Goal: Transaction & Acquisition: Purchase product/service

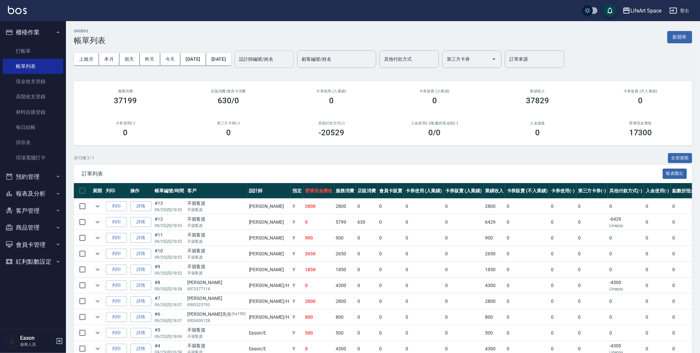
click at [275, 59] on input "設計師編號/姓名" at bounding box center [264, 59] width 53 height 12
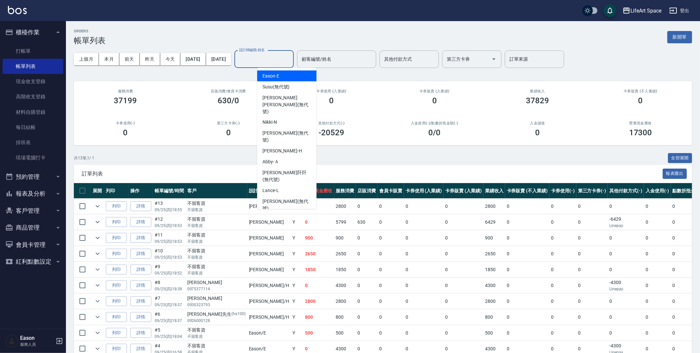
click at [258, 34] on div "ORDERS 帳單列表 新開單" at bounding box center [383, 37] width 619 height 16
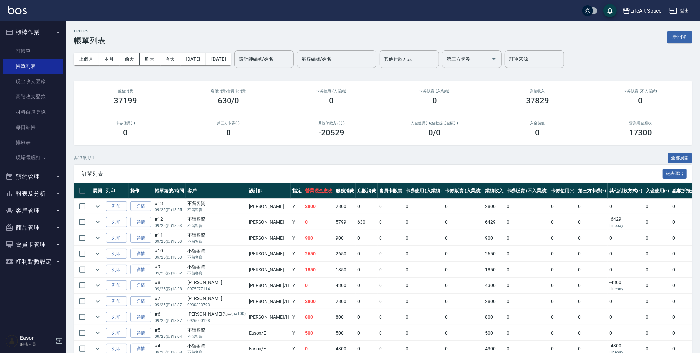
click at [275, 58] on input "設計師編號/姓名" at bounding box center [264, 59] width 53 height 12
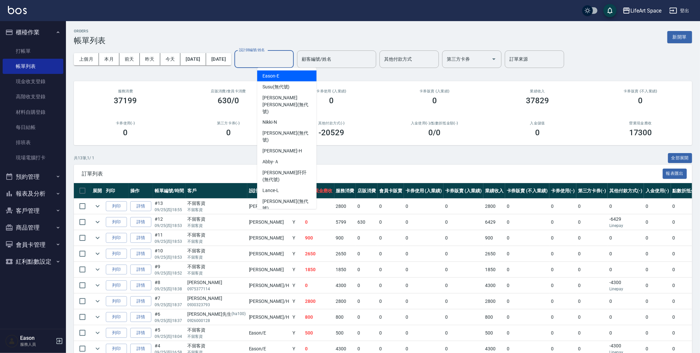
click at [287, 79] on div "Eason -E" at bounding box center [286, 76] width 59 height 11
type input "Eason-E"
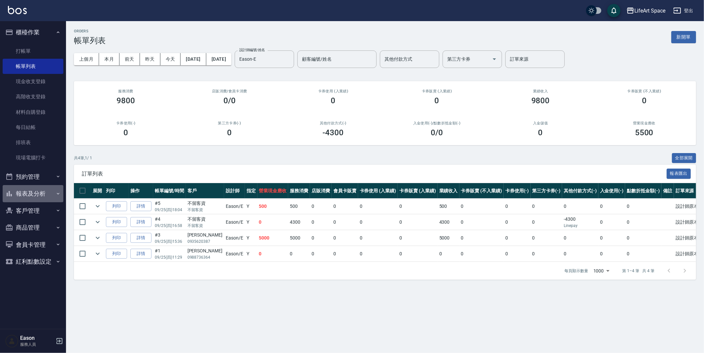
click at [43, 191] on button "報表及分析" at bounding box center [33, 193] width 61 height 17
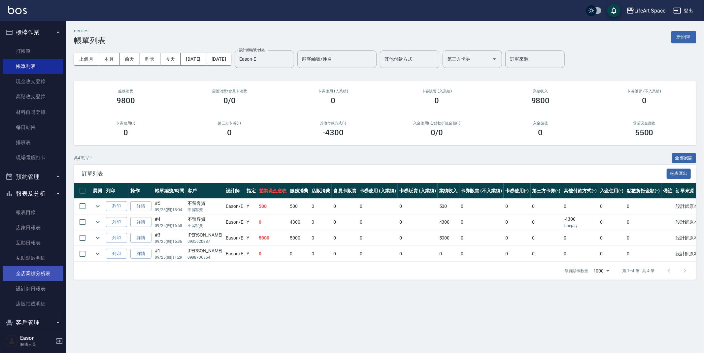
click at [46, 272] on link "全店業績分析表" at bounding box center [33, 273] width 61 height 15
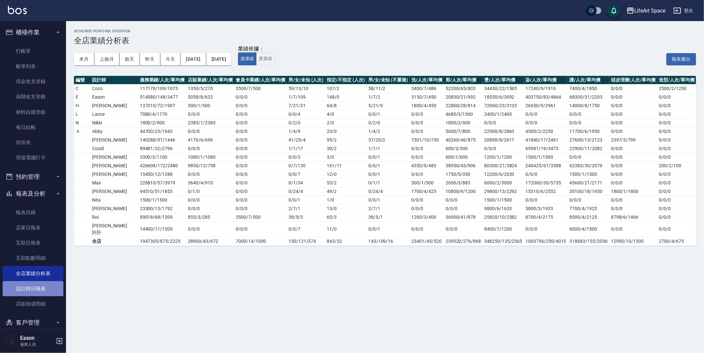
click at [42, 290] on link "設計師日報表" at bounding box center [33, 288] width 61 height 15
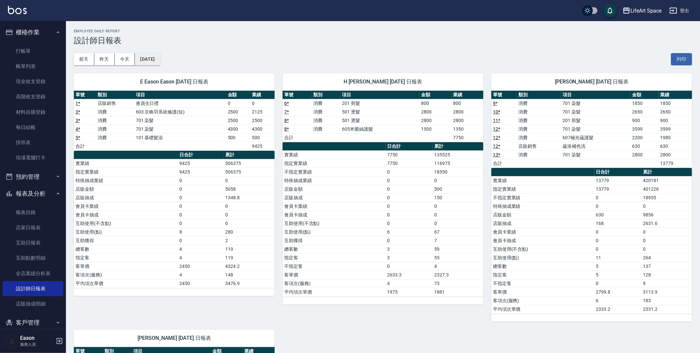
click at [158, 60] on button "[DATE]" at bounding box center [147, 59] width 25 height 12
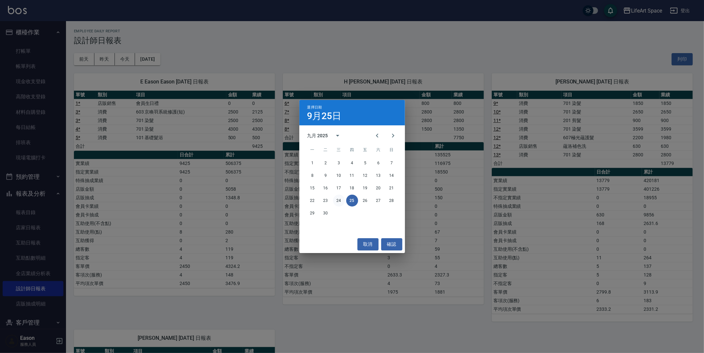
click at [336, 200] on button "24" at bounding box center [339, 201] width 12 height 12
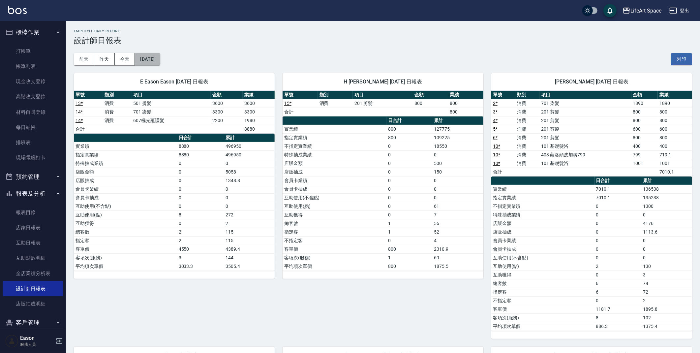
click at [160, 59] on button "2025/09/24" at bounding box center [147, 59] width 25 height 12
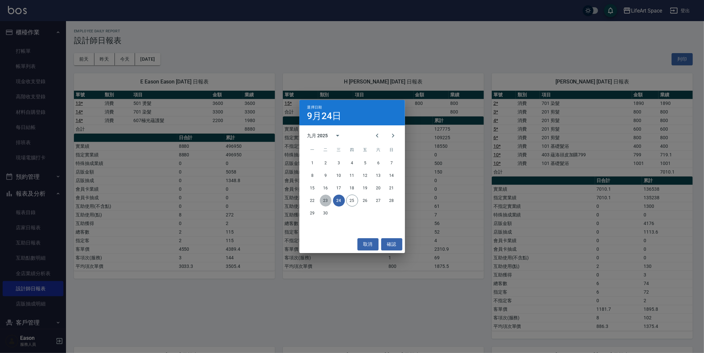
click at [327, 199] on button "23" at bounding box center [326, 201] width 12 height 12
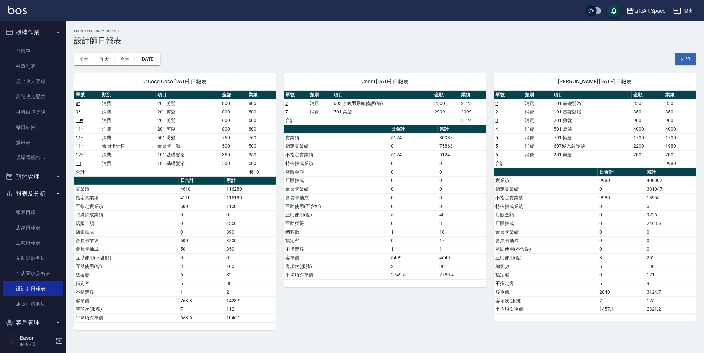
click at [279, 38] on h3 "設計師日報表" at bounding box center [385, 40] width 622 height 9
click at [145, 57] on button "2025/09/23" at bounding box center [147, 59] width 25 height 12
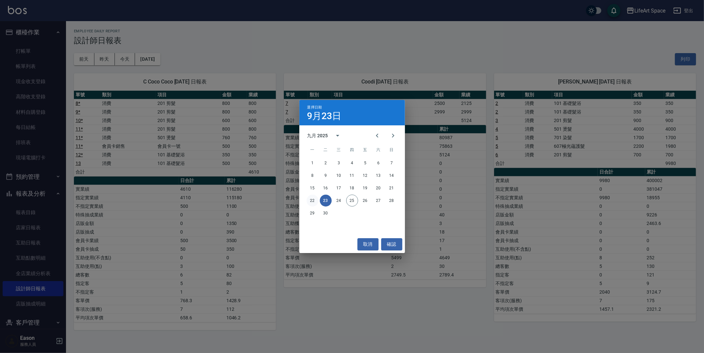
click at [313, 201] on button "22" at bounding box center [312, 201] width 12 height 12
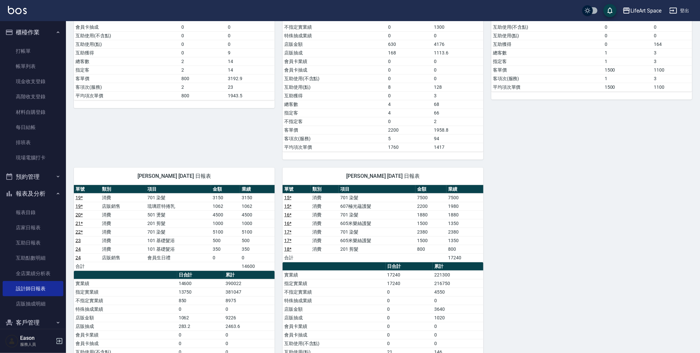
scroll to position [494, 0]
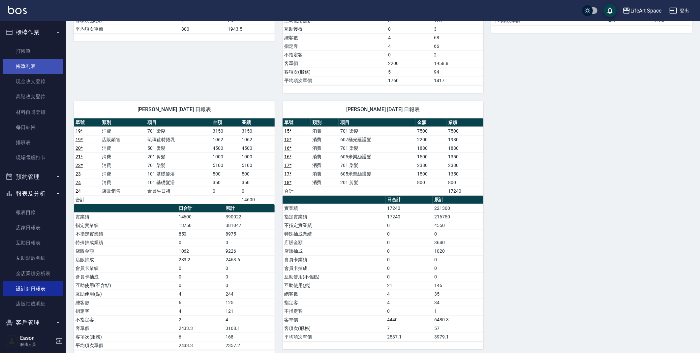
click at [26, 68] on link "帳單列表" at bounding box center [33, 66] width 61 height 15
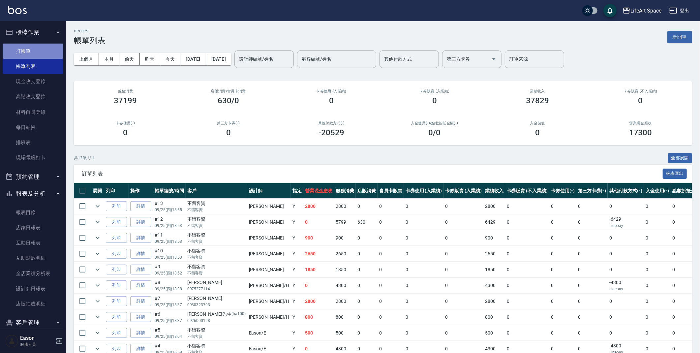
click at [41, 50] on link "打帳單" at bounding box center [33, 51] width 61 height 15
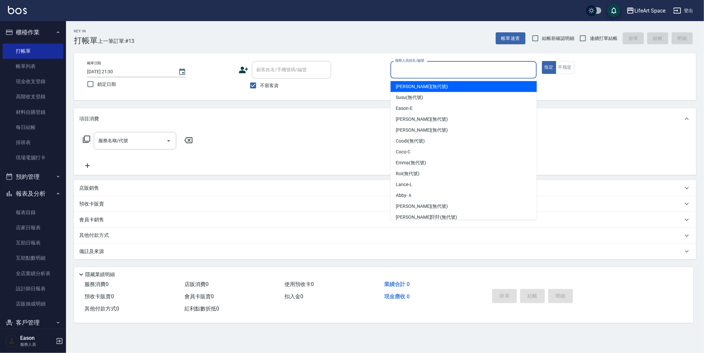
click at [441, 67] on input "服務人員姓名/編號" at bounding box center [463, 70] width 140 height 12
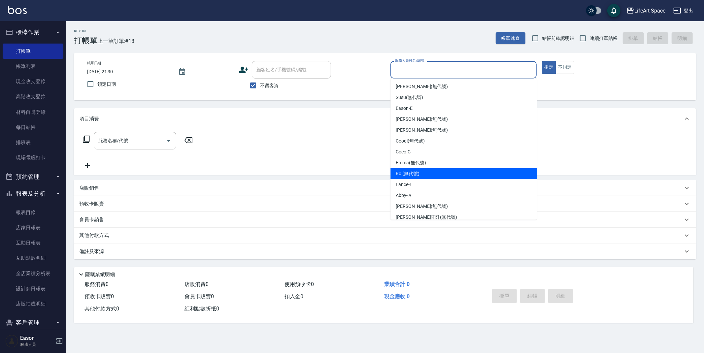
click at [427, 176] on div "Roi (無代號)" at bounding box center [463, 173] width 146 height 11
type input "Roi(無代號)"
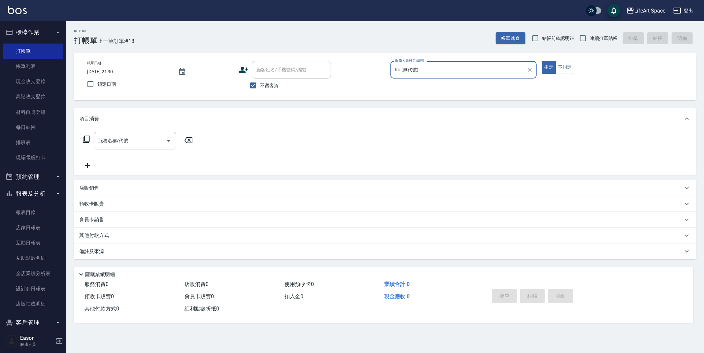
click at [156, 139] on input "服務名稱/代號" at bounding box center [130, 141] width 67 height 12
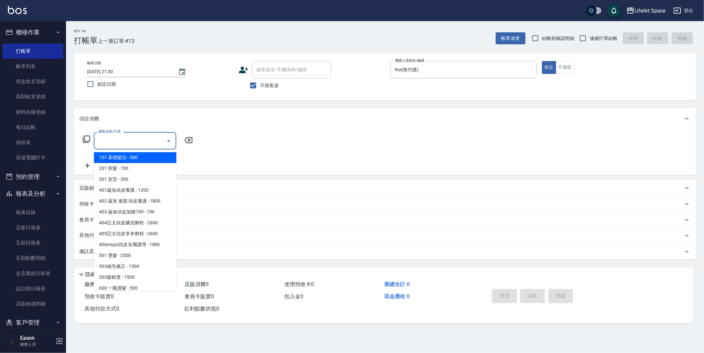
click at [139, 160] on span "101 基礎髮浴 - 500" at bounding box center [135, 157] width 82 height 11
type input "101 基礎髮浴 (101)"
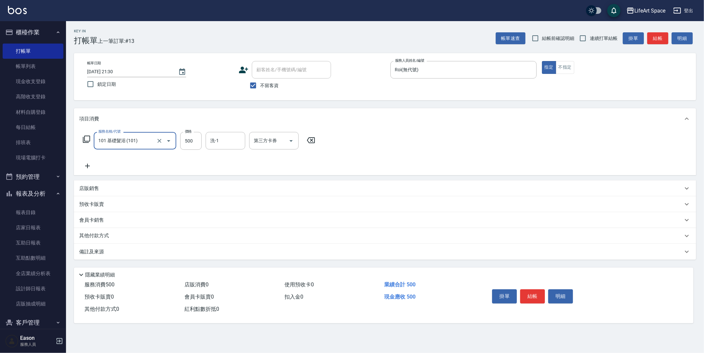
click at [313, 254] on div "備註及來源" at bounding box center [380, 251] width 603 height 7
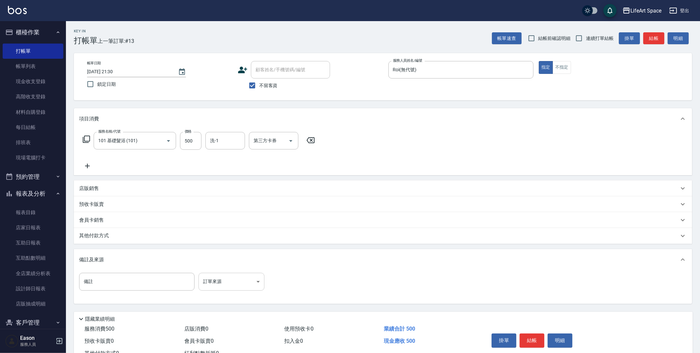
click at [235, 286] on body "LifeArt Space 登出 櫃檯作業 打帳單 帳單列表 現金收支登錄 高階收支登錄 材料自購登錄 每日結帳 排班表 現場電腦打卡 預約管理 預約管理 單…" at bounding box center [350, 187] width 700 height 375
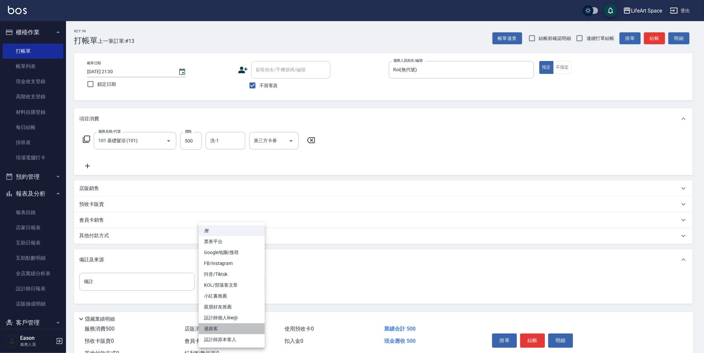
click at [225, 330] on li "過路客" at bounding box center [232, 328] width 66 height 11
type input "過路客"
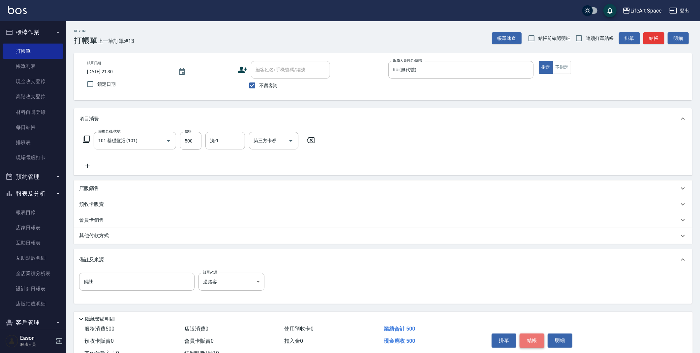
click at [533, 343] on button "結帳" at bounding box center [532, 341] width 25 height 14
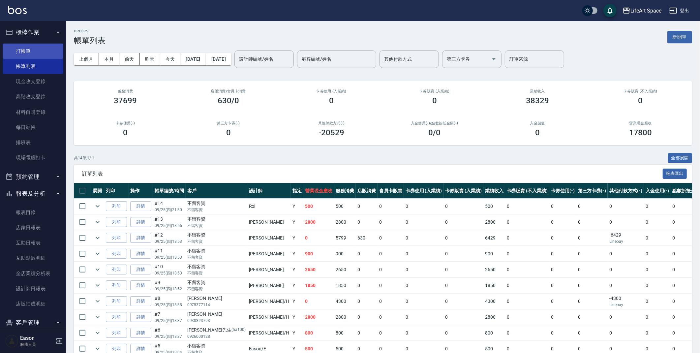
click at [29, 54] on link "打帳單" at bounding box center [33, 51] width 61 height 15
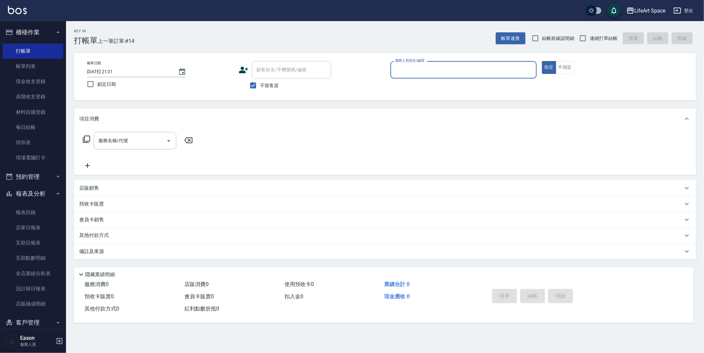
click at [455, 74] on input "服務人員姓名/編號" at bounding box center [463, 70] width 140 height 12
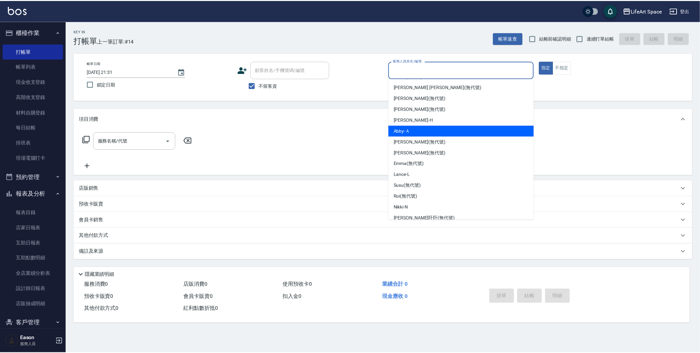
scroll to position [28, 0]
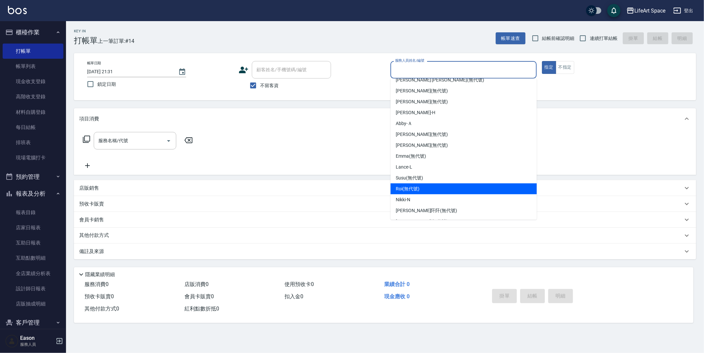
click at [427, 186] on div "Roi (無代號)" at bounding box center [463, 188] width 146 height 11
type input "Roi(無代號)"
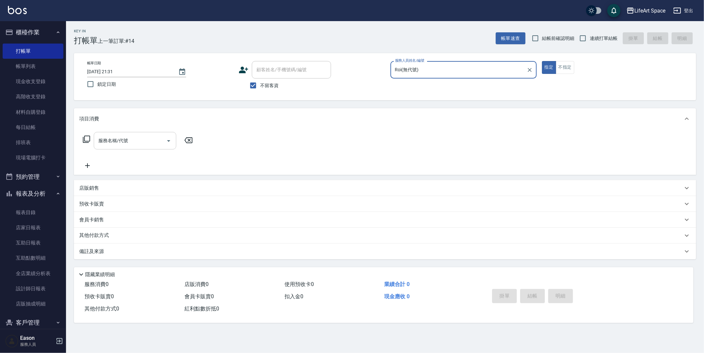
click at [132, 145] on input "服務名稱/代號" at bounding box center [130, 141] width 67 height 12
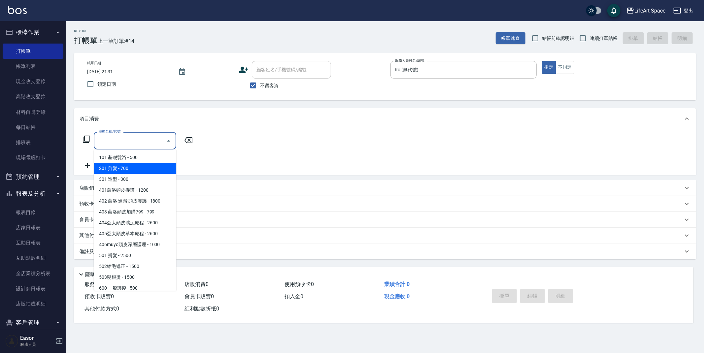
click at [134, 166] on span "201 剪髮 - 700" at bounding box center [135, 168] width 82 height 11
type input "201 剪髮(201)"
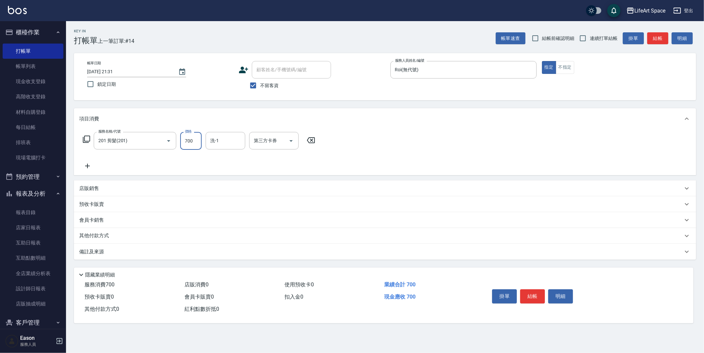
drag, startPoint x: 198, startPoint y: 142, endPoint x: 191, endPoint y: 144, distance: 6.5
click at [191, 144] on input "700" at bounding box center [190, 141] width 21 height 18
click at [199, 138] on input "0" at bounding box center [190, 141] width 21 height 18
click at [196, 144] on input "0" at bounding box center [190, 141] width 21 height 18
click at [189, 141] on input "0" at bounding box center [190, 141] width 21 height 18
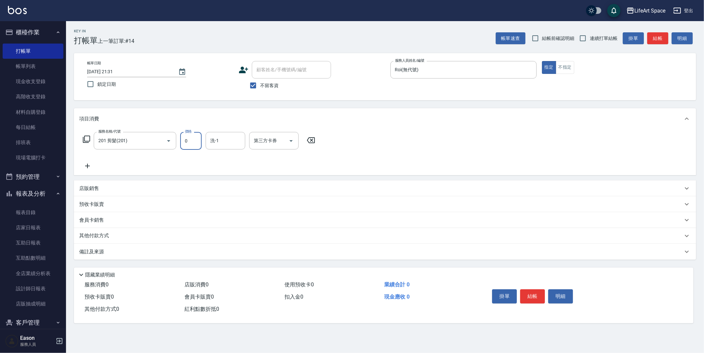
drag, startPoint x: 188, startPoint y: 142, endPoint x: 184, endPoint y: 142, distance: 4.3
click at [184, 142] on input "0" at bounding box center [190, 141] width 21 height 18
type input "0"
click at [193, 145] on input "0" at bounding box center [190, 141] width 21 height 18
type input "800"
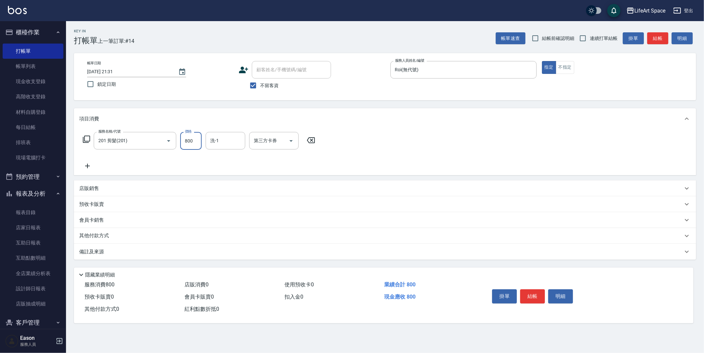
click at [104, 250] on div "備註及來源" at bounding box center [380, 251] width 603 height 7
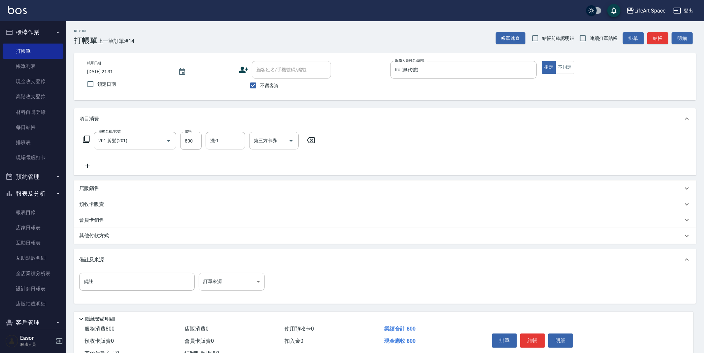
click at [226, 285] on body "LifeArt Space 登出 櫃檯作業 打帳單 帳單列表 現金收支登錄 高階收支登錄 材料自購登錄 每日結帳 排班表 現場電腦打卡 預約管理 預約管理 單…" at bounding box center [352, 187] width 704 height 375
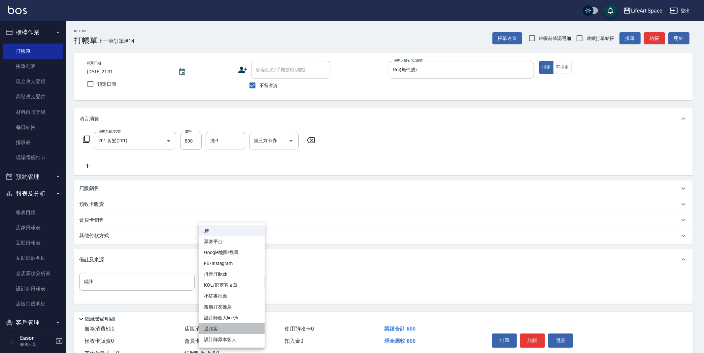
click at [233, 325] on li "過路客" at bounding box center [232, 328] width 66 height 11
type input "過路客"
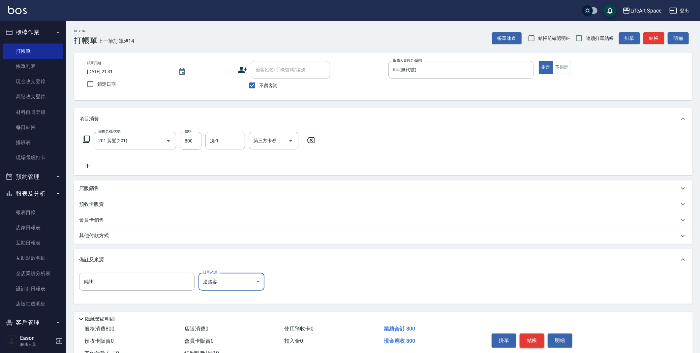
click at [535, 341] on button "結帳" at bounding box center [532, 341] width 25 height 14
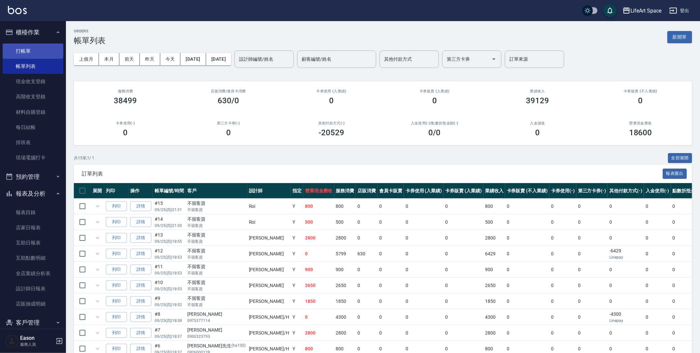
click at [26, 49] on link "打帳單" at bounding box center [33, 51] width 61 height 15
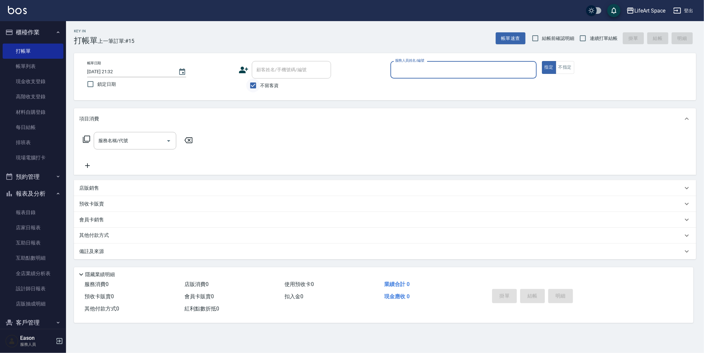
click at [252, 87] on input "不留客資" at bounding box center [253, 86] width 14 height 14
checkbox input "false"
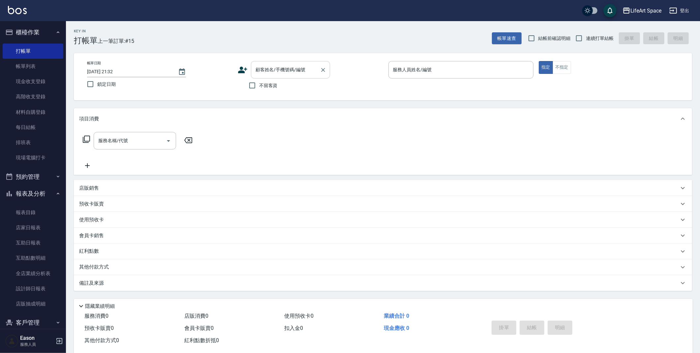
click at [271, 73] on input "顧客姓名/手機號碼/編號" at bounding box center [285, 70] width 63 height 12
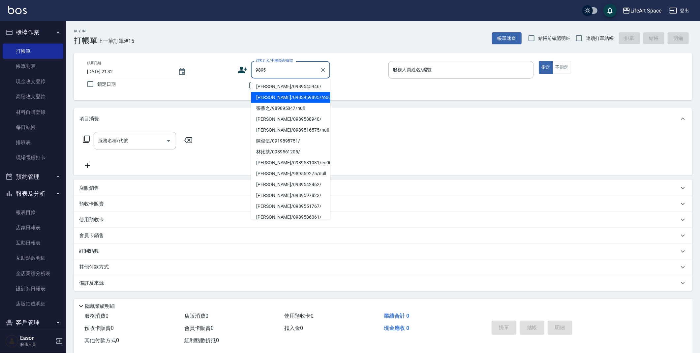
click at [283, 100] on li "李嘉璐/0983959895/ro001" at bounding box center [290, 97] width 79 height 11
type input "李嘉璐/0983959895/ro001"
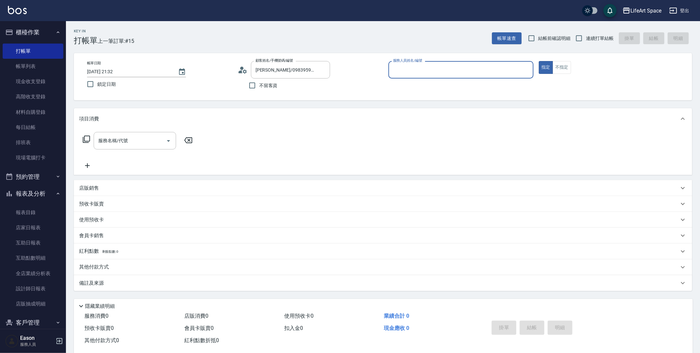
type input "Roi(無代號)"
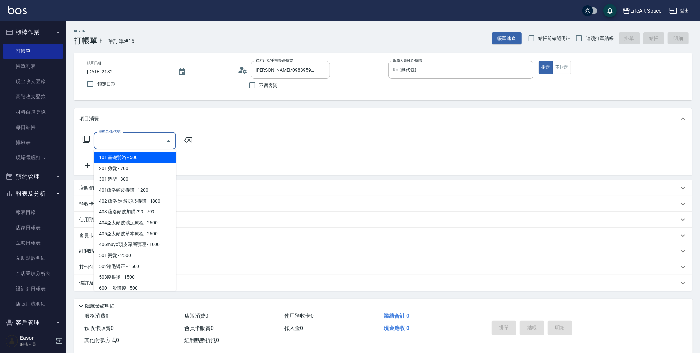
click at [121, 142] on div "服務名稱/代號 服務名稱/代號" at bounding box center [135, 140] width 82 height 17
click at [119, 166] on span "201 剪髮 - 700" at bounding box center [135, 168] width 82 height 11
type input "201 剪髮(201)"
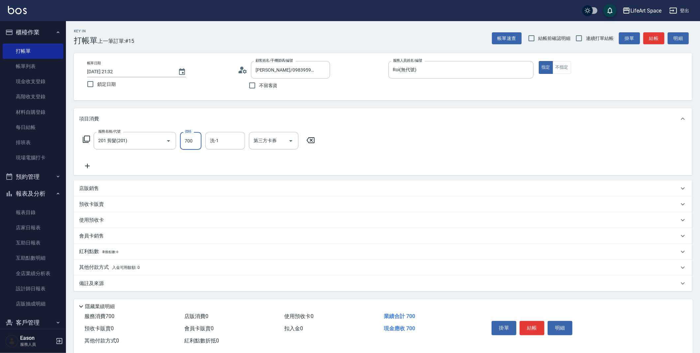
click at [193, 141] on input "700" at bounding box center [190, 141] width 21 height 18
type input "800"
click at [230, 145] on input "洗-1" at bounding box center [225, 141] width 34 height 12
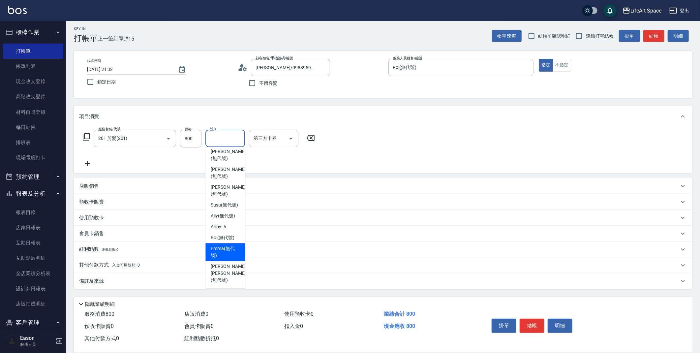
scroll to position [1, 0]
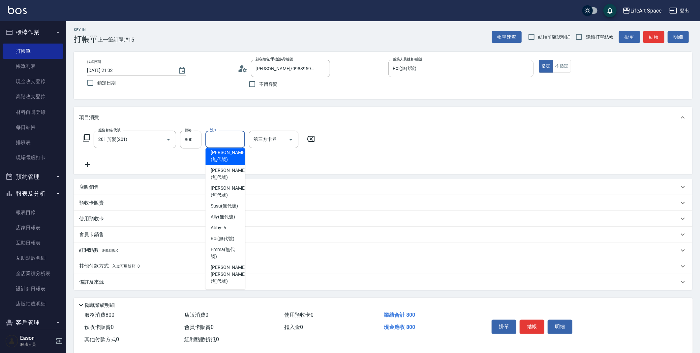
click at [211, 151] on span "Patty (無代號)" at bounding box center [228, 156] width 35 height 14
type input "Patty(無代號)"
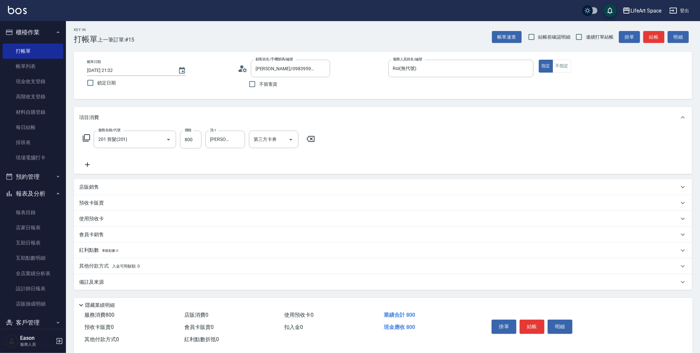
click at [133, 282] on div "備註及來源" at bounding box center [379, 282] width 600 height 7
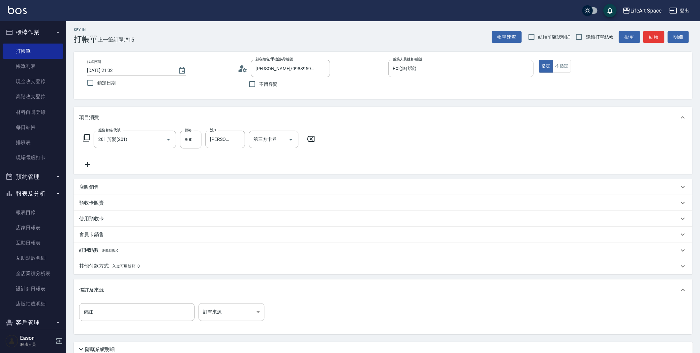
click at [239, 317] on body "LifeArt Space 登出 櫃檯作業 打帳單 帳單列表 現金收支登錄 高階收支登錄 材料自購登錄 每日結帳 排班表 現場電腦打卡 預約管理 預約管理 單…" at bounding box center [350, 202] width 700 height 407
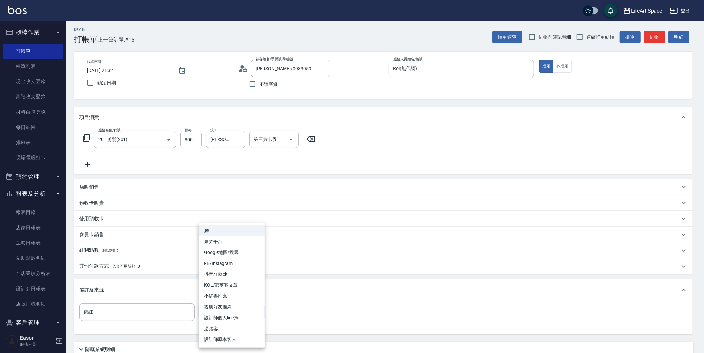
click at [226, 327] on li "過路客" at bounding box center [232, 328] width 66 height 11
type input "過路客"
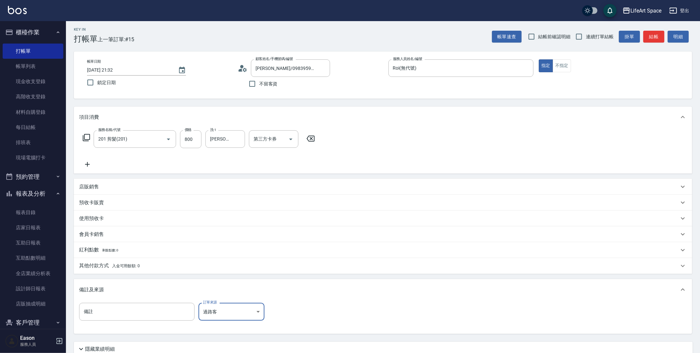
scroll to position [3, 0]
click at [183, 69] on icon "Choose date, selected date is 2025-09-25" at bounding box center [182, 69] width 6 height 7
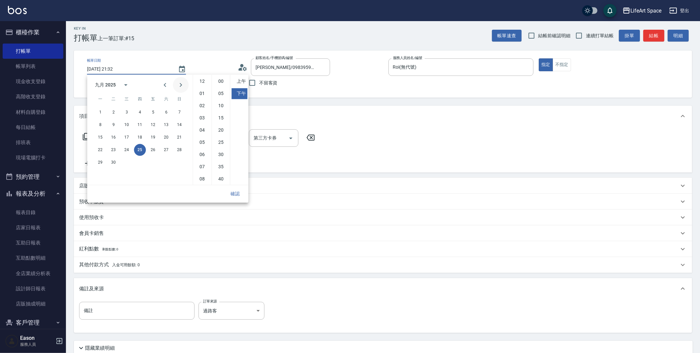
scroll to position [37, 0]
click at [155, 148] on button "26" at bounding box center [153, 150] width 12 height 12
type input "2025/09/26 21:32"
click at [233, 196] on button "確認" at bounding box center [235, 194] width 21 height 12
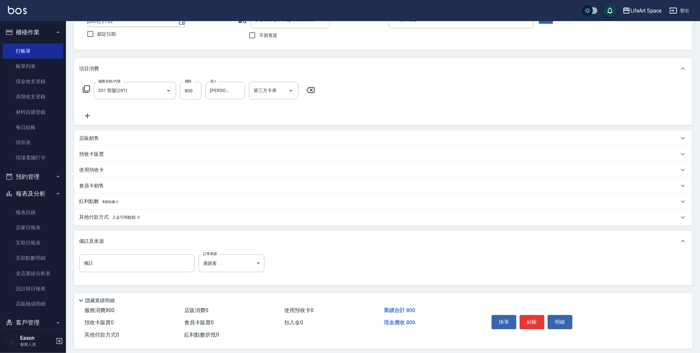
scroll to position [51, 0]
click at [530, 305] on div "掛單 結帳 明細" at bounding box center [583, 321] width 204 height 37
click at [535, 319] on button "結帳" at bounding box center [532, 321] width 25 height 14
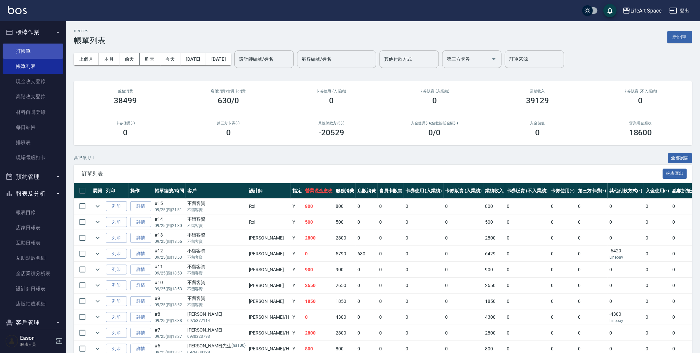
click at [35, 51] on link "打帳單" at bounding box center [33, 51] width 61 height 15
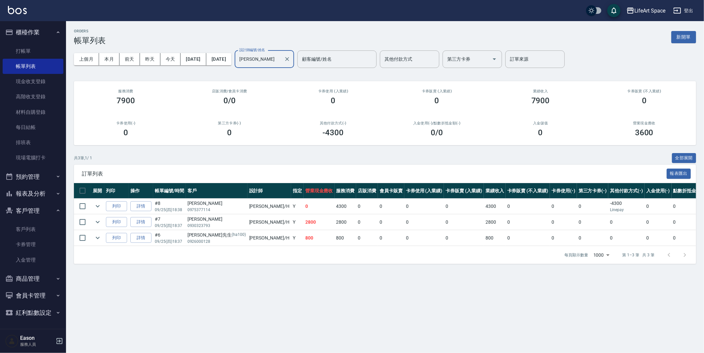
click at [281, 59] on input "[PERSON_NAME]" at bounding box center [260, 59] width 44 height 12
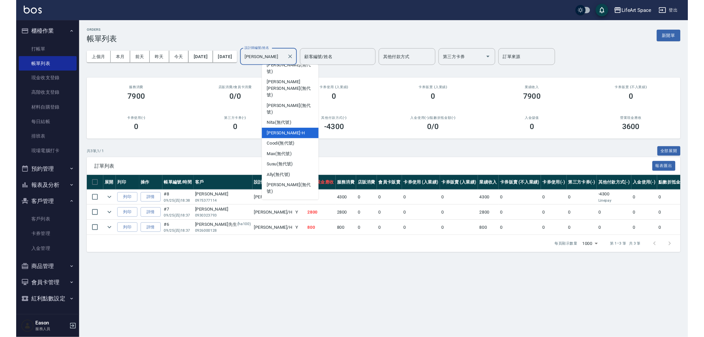
scroll to position [85, 0]
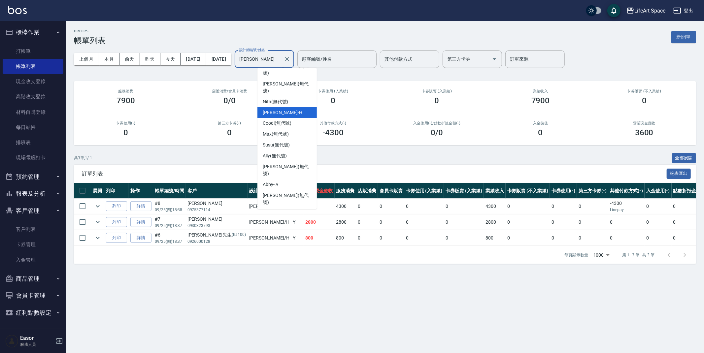
click at [281, 248] on div "Coco -C" at bounding box center [286, 253] width 59 height 11
type input "Coco-C"
